Goal: Information Seeking & Learning: Learn about a topic

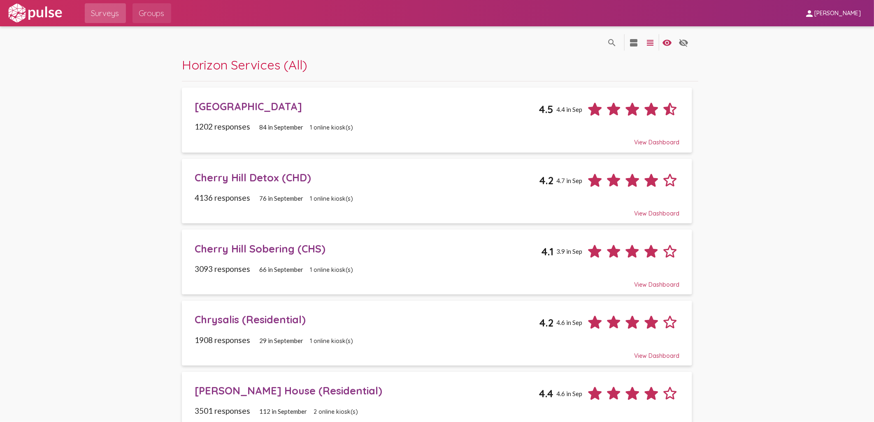
click at [153, 12] on span "Groups" at bounding box center [152, 13] width 26 height 15
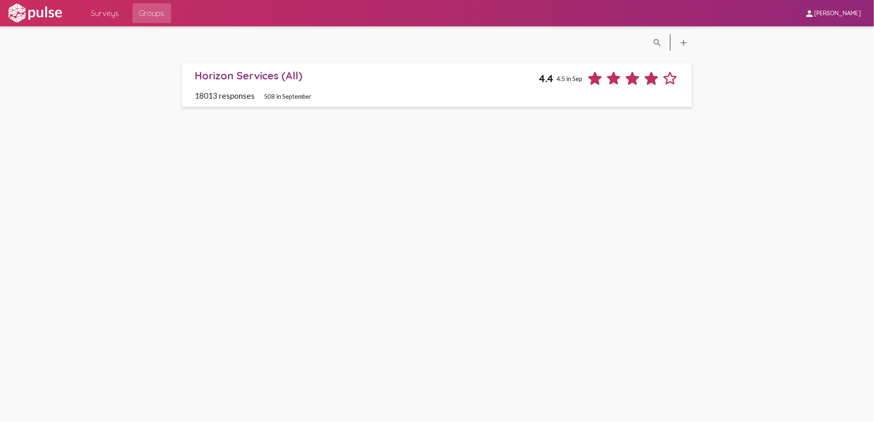
click at [109, 15] on span "Surveys" at bounding box center [105, 13] width 28 height 15
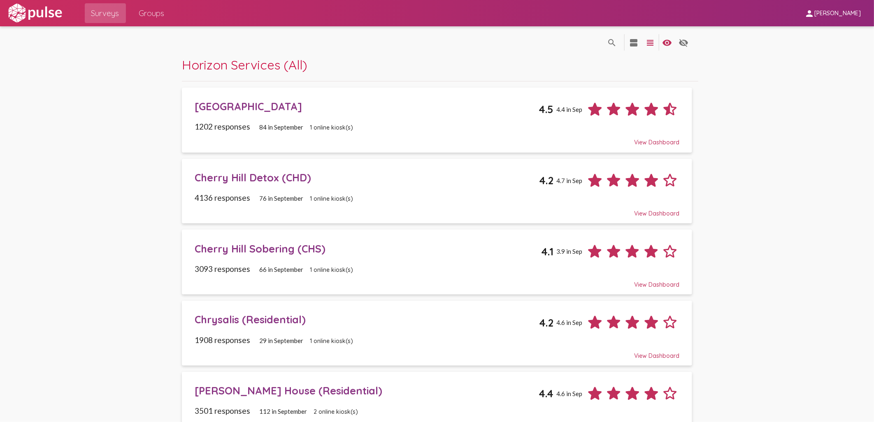
click at [302, 106] on div "[GEOGRAPHIC_DATA]" at bounding box center [367, 106] width 344 height 13
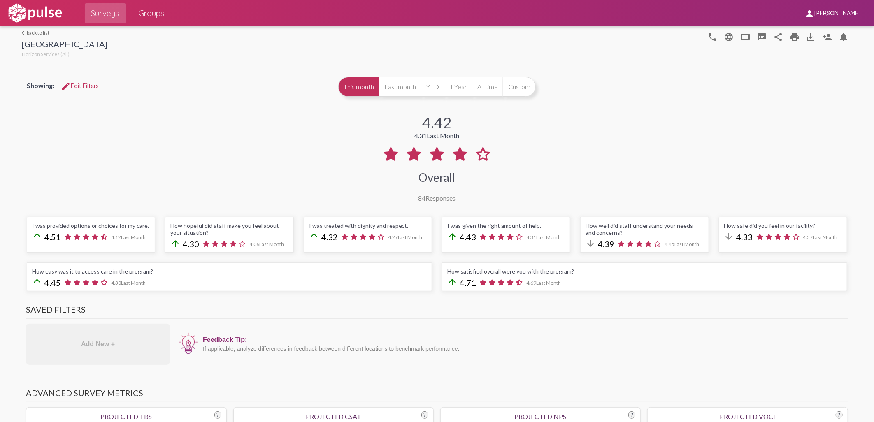
click at [39, 33] on link "arrow_back_ios back to list" at bounding box center [65, 33] width 86 height 6
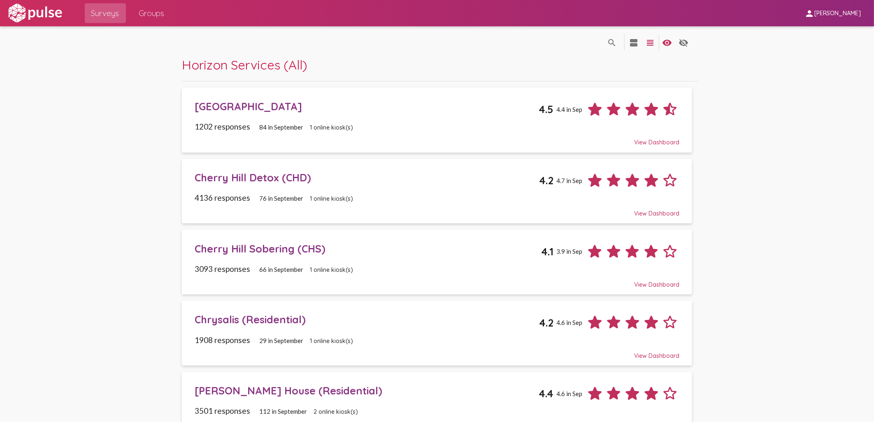
click at [250, 176] on div "Cherry Hill Detox (CHD)" at bounding box center [367, 177] width 344 height 13
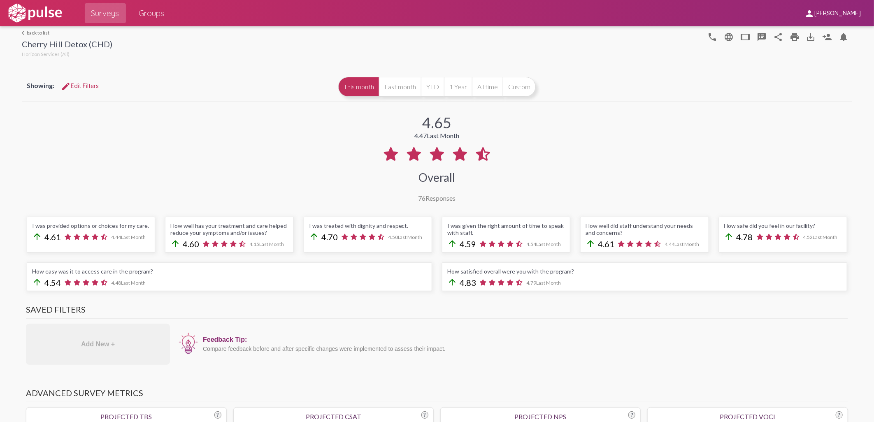
click at [39, 31] on link "arrow_back_ios back to list" at bounding box center [67, 33] width 91 height 6
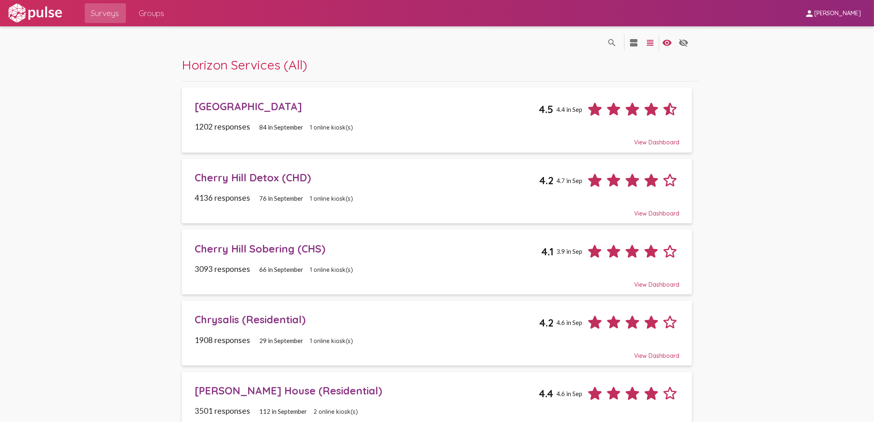
click at [252, 252] on div "Cherry Hill Sobering (CHS)" at bounding box center [368, 248] width 346 height 13
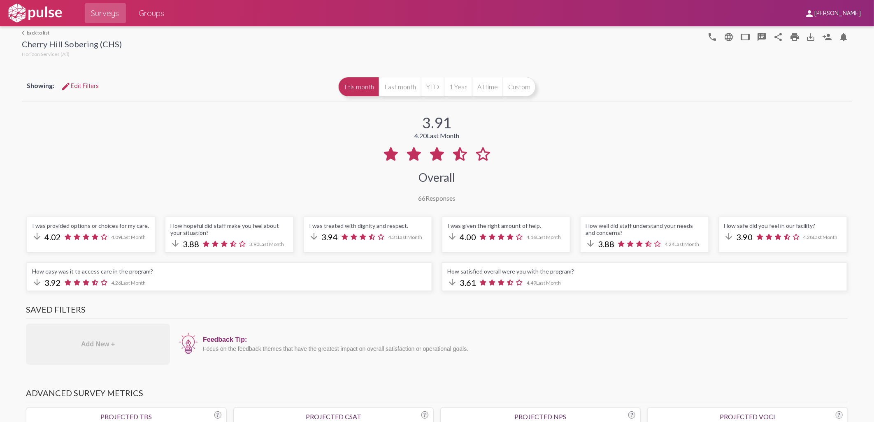
click at [30, 34] on link "arrow_back_ios back to list" at bounding box center [72, 33] width 100 height 6
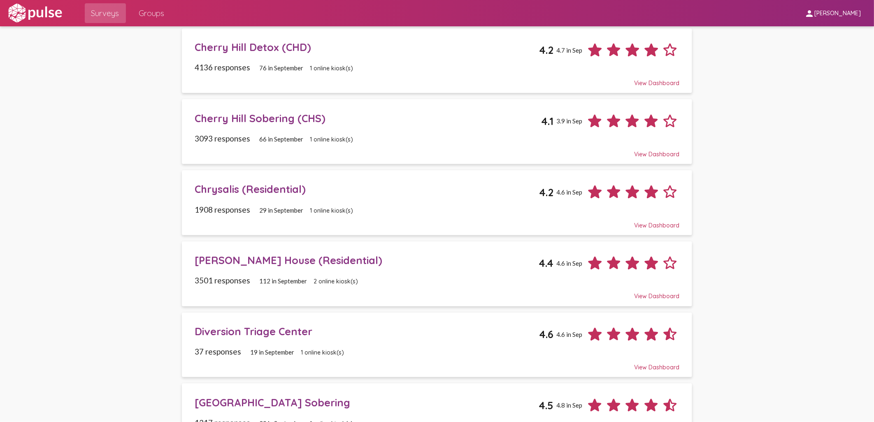
scroll to position [183, 0]
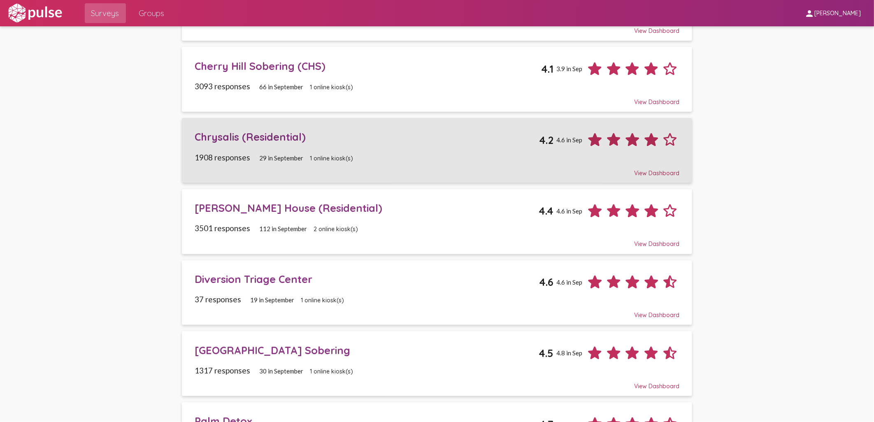
click at [235, 138] on div "Chrysalis (Residential)" at bounding box center [367, 136] width 344 height 13
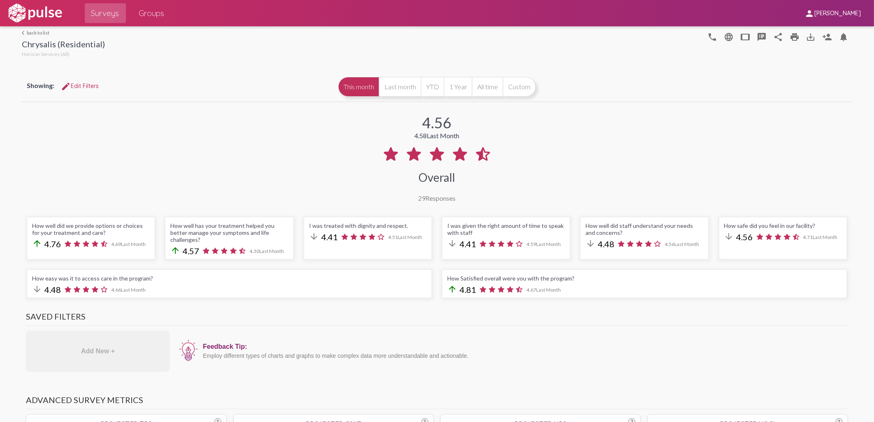
click at [34, 33] on link "arrow_back_ios back to list" at bounding box center [63, 33] width 83 height 6
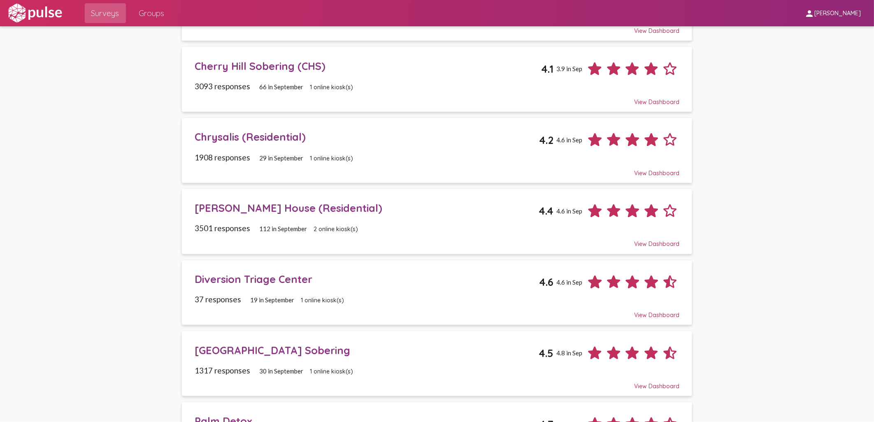
scroll to position [228, 0]
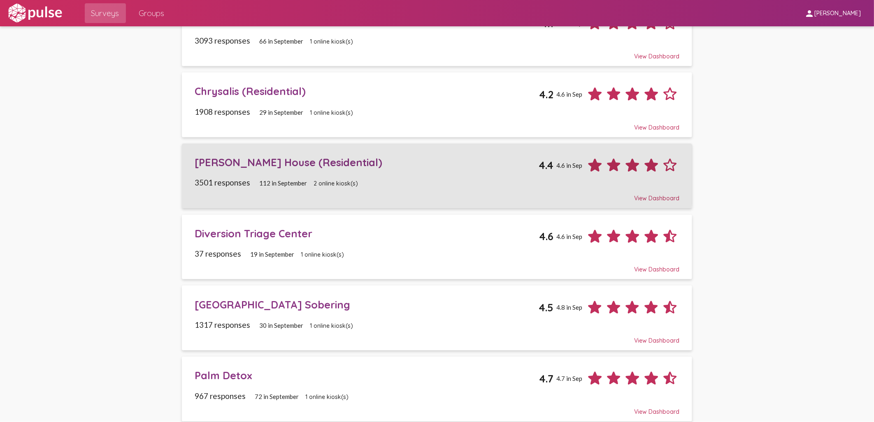
click at [220, 165] on div "[PERSON_NAME] House (Residential)" at bounding box center [367, 162] width 344 height 13
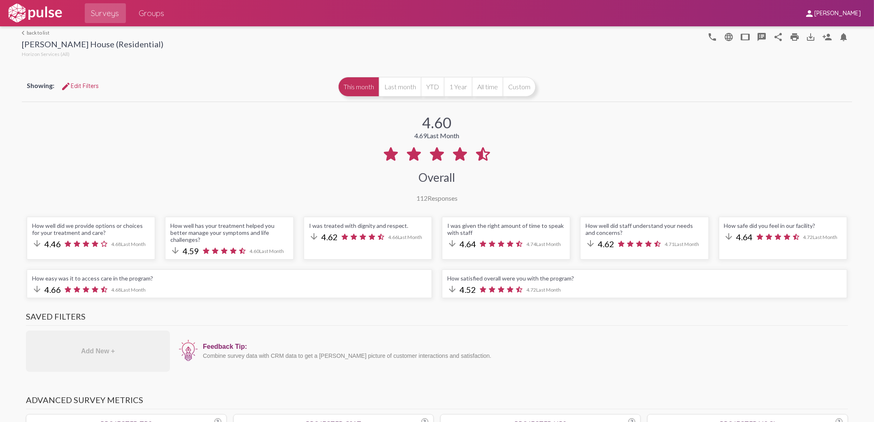
drag, startPoint x: 36, startPoint y: 30, endPoint x: 95, endPoint y: 57, distance: 64.8
click at [36, 30] on link "arrow_back_ios back to list" at bounding box center [93, 33] width 142 height 6
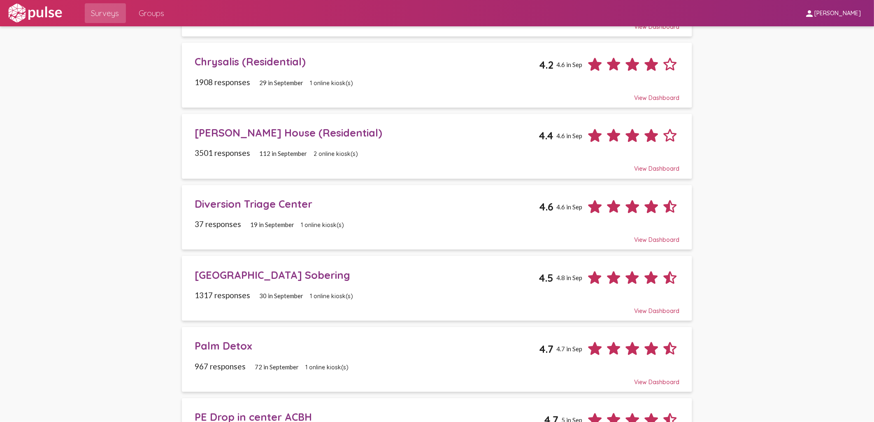
scroll to position [274, 0]
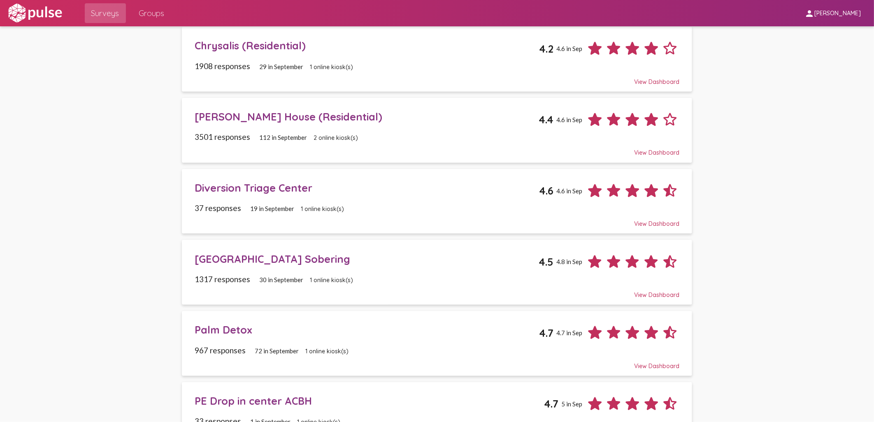
click at [234, 188] on div "Diversion Triage Center" at bounding box center [367, 187] width 344 height 13
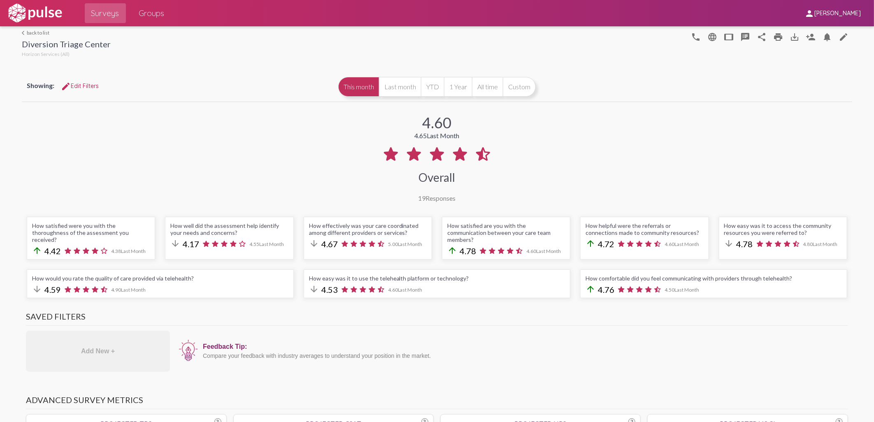
click at [31, 30] on link "arrow_back_ios back to list" at bounding box center [66, 33] width 89 height 6
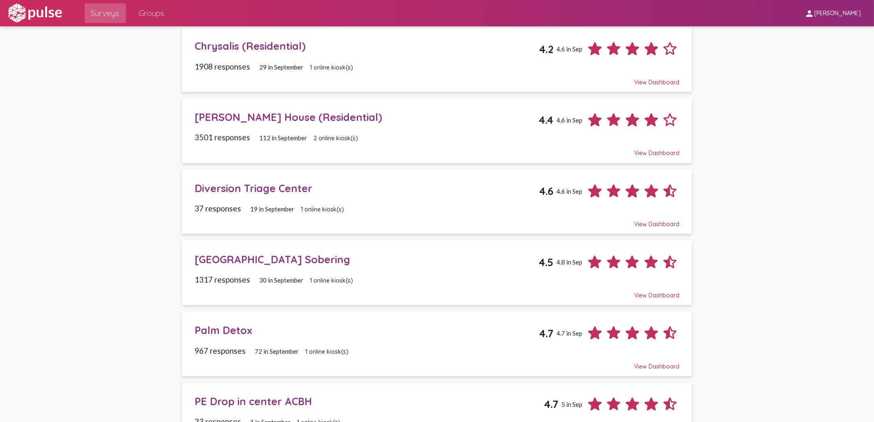
scroll to position [274, 0]
click at [265, 260] on div "[GEOGRAPHIC_DATA] Sobering" at bounding box center [367, 259] width 344 height 13
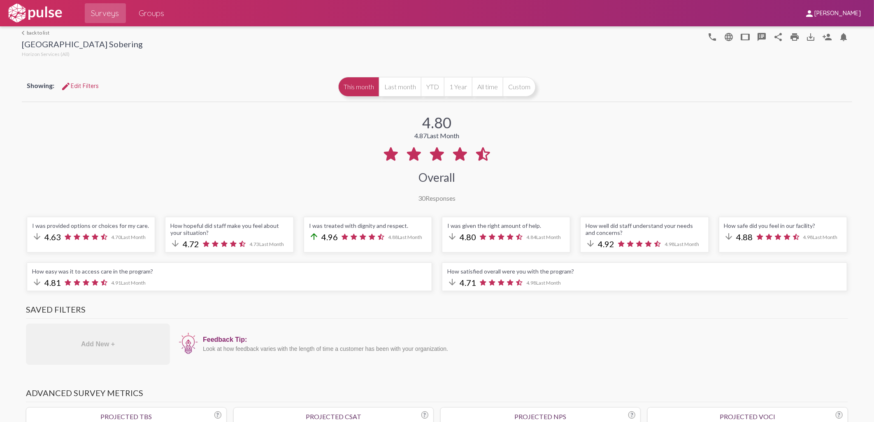
click at [26, 30] on link "arrow_back_ios back to list" at bounding box center [82, 33] width 121 height 6
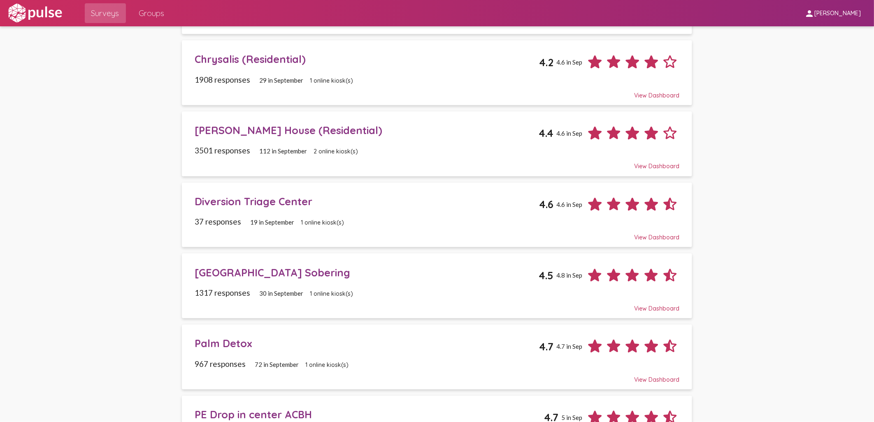
scroll to position [365, 0]
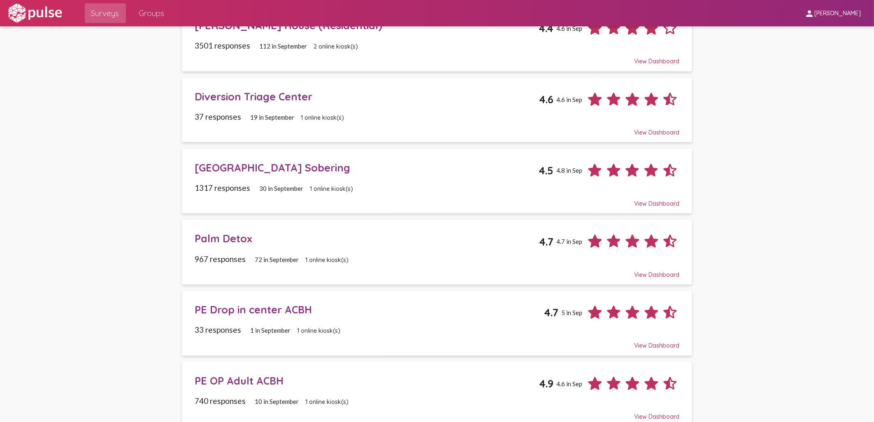
click at [227, 241] on div "Palm Detox" at bounding box center [367, 238] width 344 height 13
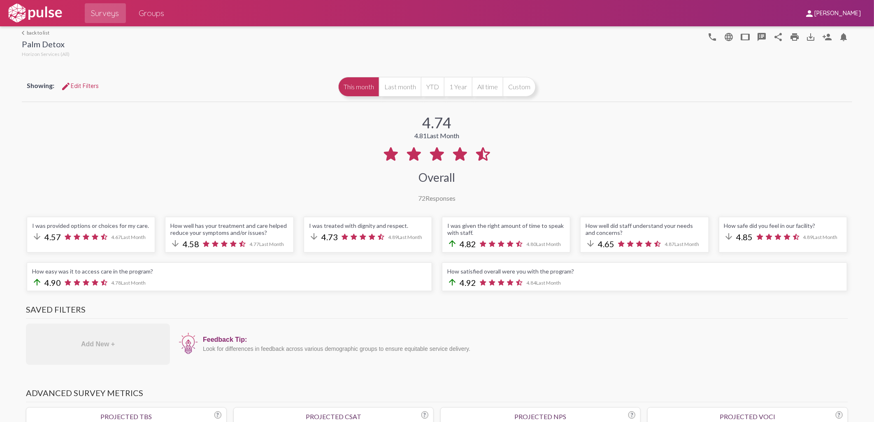
drag, startPoint x: 35, startPoint y: 34, endPoint x: 96, endPoint y: 68, distance: 70.2
click at [35, 34] on link "arrow_back_ios back to list" at bounding box center [46, 33] width 48 height 6
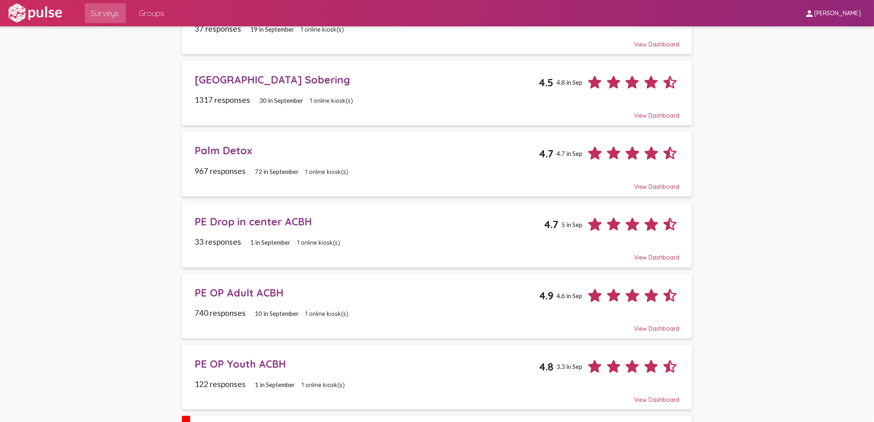
scroll to position [503, 0]
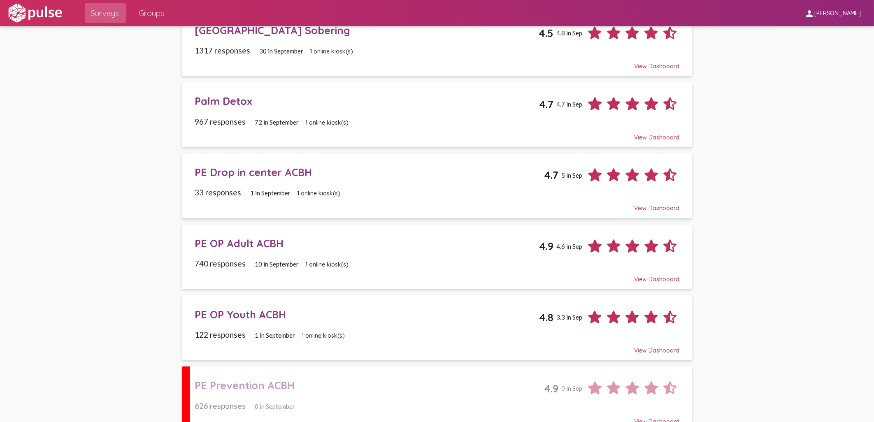
click at [264, 176] on div "PE Drop in center ACBH" at bounding box center [369, 172] width 349 height 13
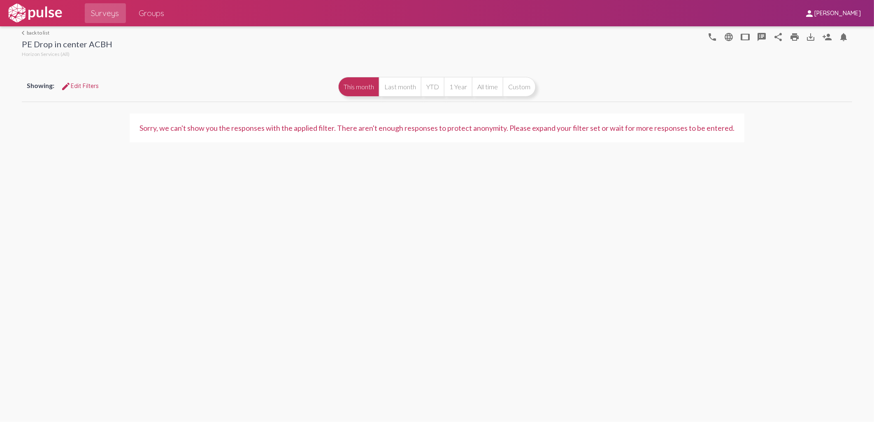
click at [30, 32] on link "arrow_back_ios back to list" at bounding box center [67, 33] width 91 height 6
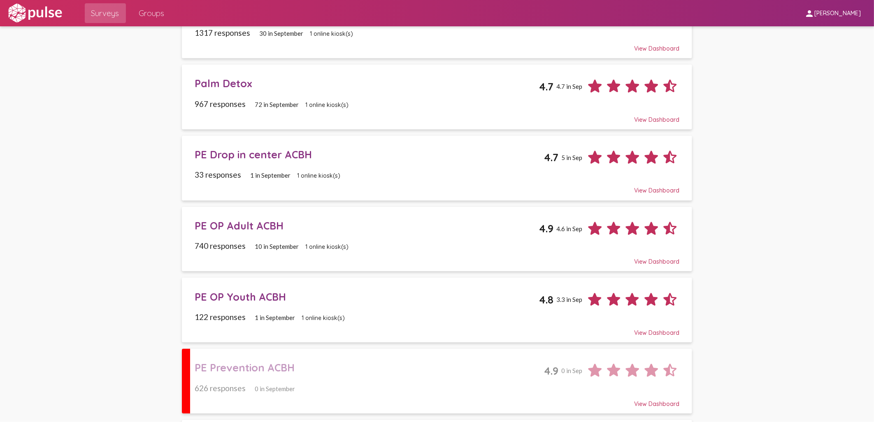
scroll to position [590, 0]
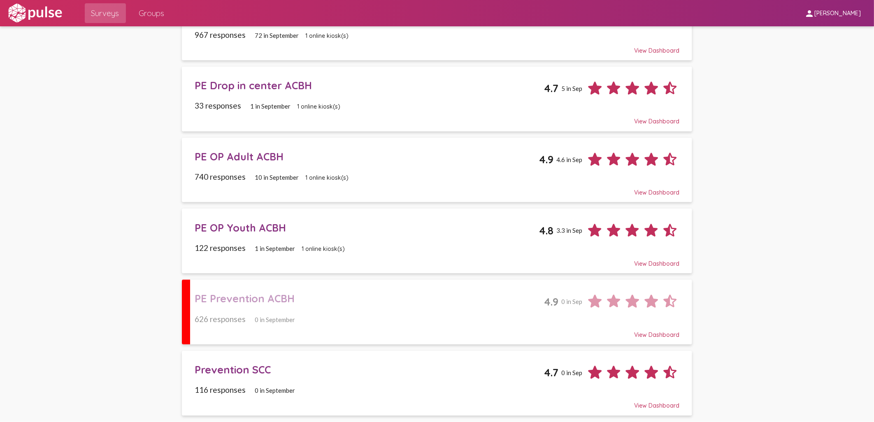
click at [237, 231] on div "PE OP Youth ACBH" at bounding box center [367, 227] width 344 height 13
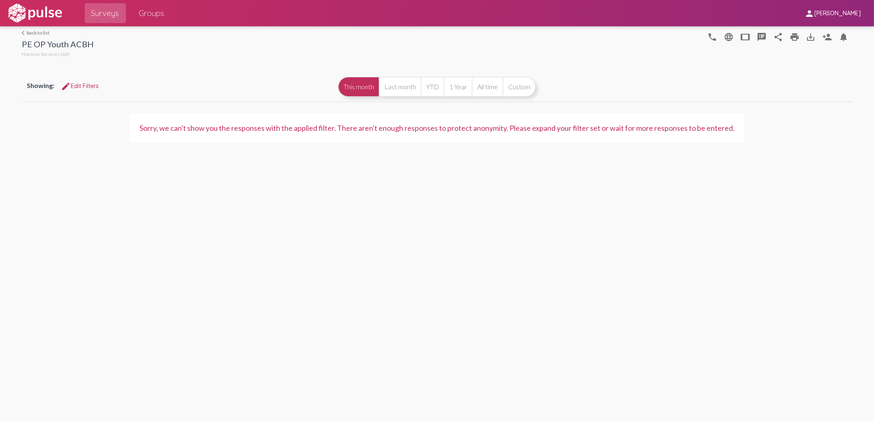
click at [42, 32] on link "arrow_back_ios back to list" at bounding box center [58, 33] width 72 height 6
